Goal: Task Accomplishment & Management: Manage account settings

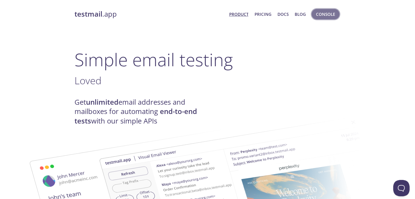
click at [328, 13] on span "Console" at bounding box center [325, 14] width 19 height 7
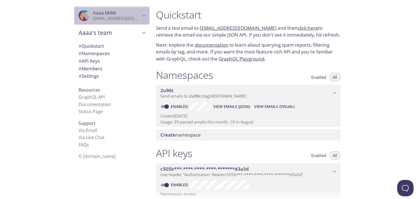
click at [140, 16] on icon "Aaaa bbbb" at bounding box center [143, 15] width 7 height 7
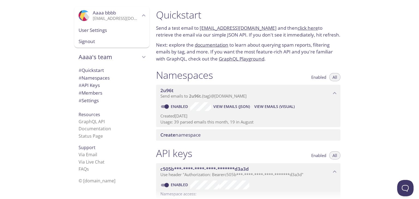
click at [93, 31] on span "User Settings" at bounding box center [112, 30] width 67 height 7
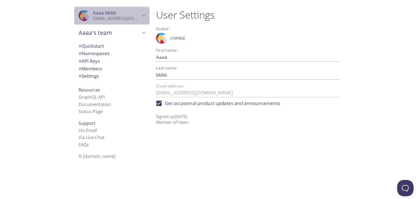
click at [140, 16] on icon "Aaaa bbbb" at bounding box center [143, 15] width 7 height 7
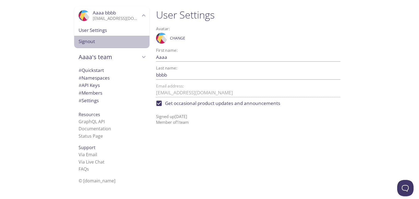
click at [90, 40] on span "Signout" at bounding box center [112, 41] width 67 height 7
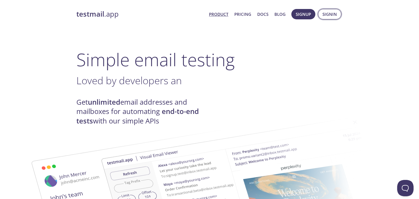
click at [328, 15] on span "Signin" at bounding box center [329, 14] width 14 height 7
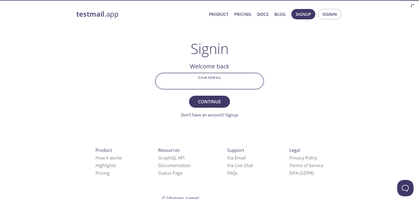
click at [216, 81] on input "Email Address" at bounding box center [209, 81] width 107 height 16
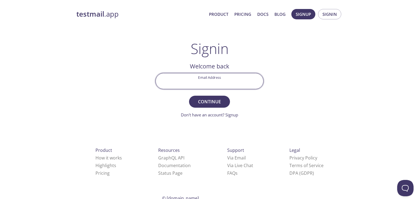
paste input "[EMAIL_ADDRESS][DOMAIN_NAME]"
click at [224, 84] on input "[EMAIL_ADDRESS][DOMAIN_NAME]" at bounding box center [209, 81] width 107 height 16
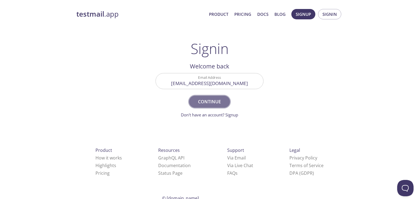
click at [220, 101] on span "Continue" at bounding box center [209, 102] width 29 height 8
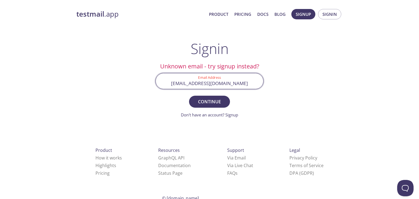
drag, startPoint x: 254, startPoint y: 84, endPoint x: 154, endPoint y: 85, distance: 100.4
click at [154, 85] on div "Email Address [EMAIL_ADDRESS][DOMAIN_NAME]" at bounding box center [209, 81] width 112 height 20
click at [229, 85] on input "[EMAIL_ADDRESS][DOMAIN_NAME]" at bounding box center [209, 81] width 107 height 16
click at [224, 85] on input "[EMAIL_ADDRESS][DOMAIN_NAME]" at bounding box center [209, 81] width 107 height 16
type input "[EMAIL_ADDRESS][DOMAIN_NAME]"
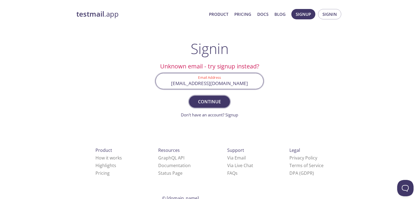
click at [225, 102] on button "Continue" at bounding box center [209, 102] width 41 height 12
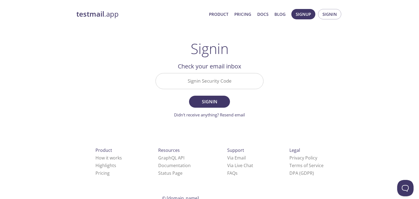
click at [212, 83] on input "Signin Security Code" at bounding box center [209, 81] width 107 height 16
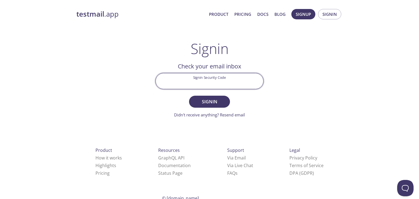
paste input "EK5MKS9"
type input "EK5MKS9"
click at [213, 99] on span "Signin" at bounding box center [209, 102] width 29 height 8
